Goal: Navigation & Orientation: Find specific page/section

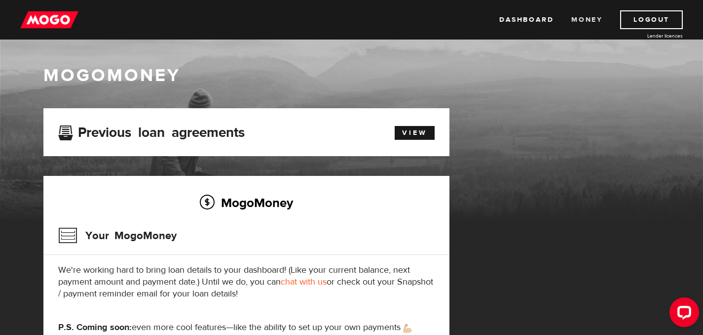
click at [576, 20] on link "Money" at bounding box center [586, 19] width 31 height 19
click at [519, 19] on link "Dashboard" at bounding box center [526, 19] width 54 height 19
